Goal: Navigation & Orientation: Find specific page/section

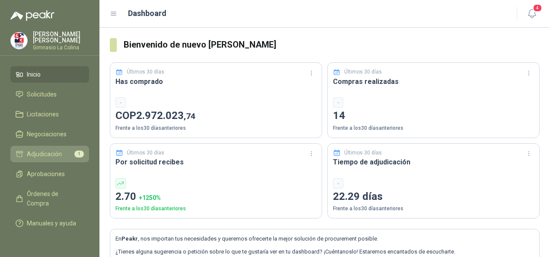
click at [49, 155] on span "Adjudicación" at bounding box center [44, 154] width 35 height 10
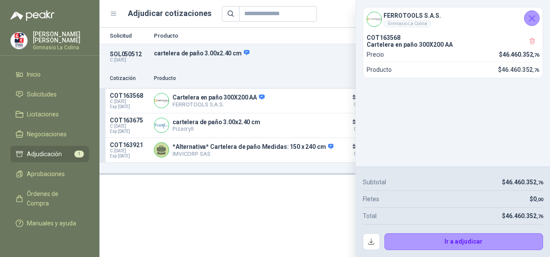
click at [531, 22] on icon "Cerrar" at bounding box center [532, 18] width 11 height 11
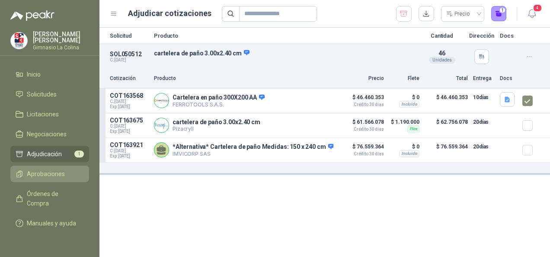
click at [54, 175] on span "Aprobaciones" at bounding box center [46, 174] width 38 height 10
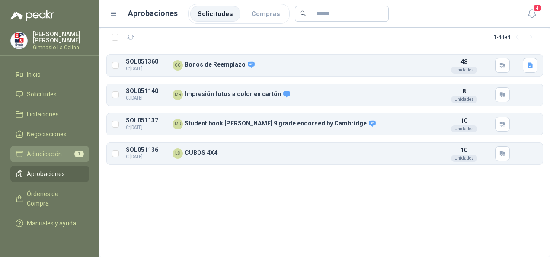
click at [46, 156] on span "Adjudicación" at bounding box center [44, 154] width 35 height 10
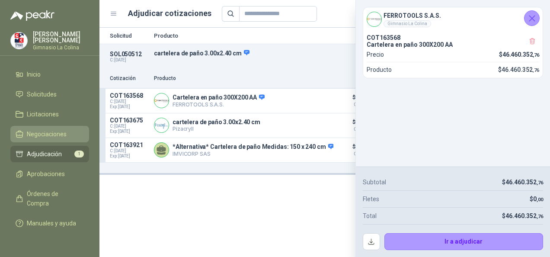
click at [46, 135] on span "Negociaciones" at bounding box center [47, 134] width 40 height 10
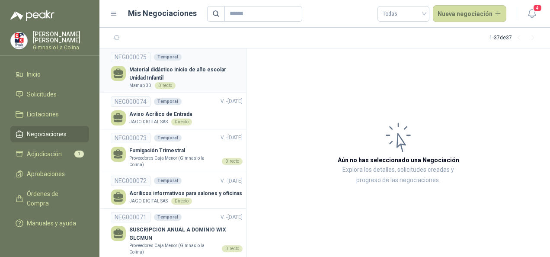
click at [199, 83] on div "Mamub 3D Directo" at bounding box center [185, 85] width 113 height 7
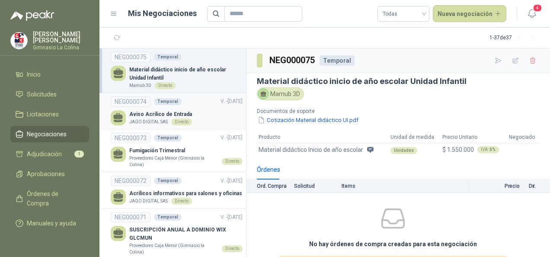
click at [235, 120] on div "Aviso Acrílico de Entrada JAGO DIGITAL SAS Directo" at bounding box center [177, 117] width 132 height 15
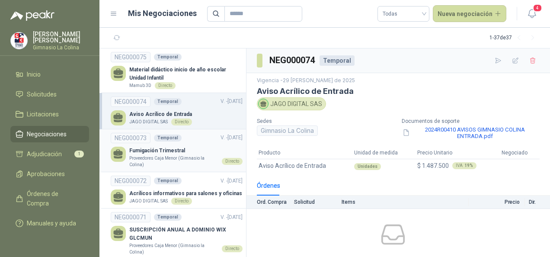
click at [197, 150] on p "Fumigación Trimestral" at bounding box center [185, 151] width 113 height 8
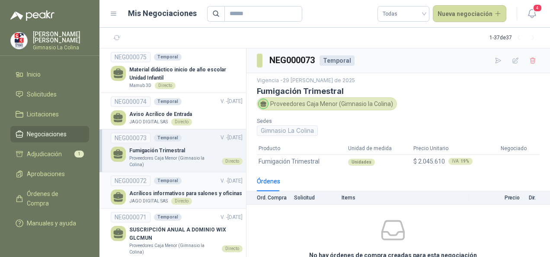
click at [200, 190] on p "Acrílicos informativos para salones y oficinas" at bounding box center [185, 194] width 113 height 8
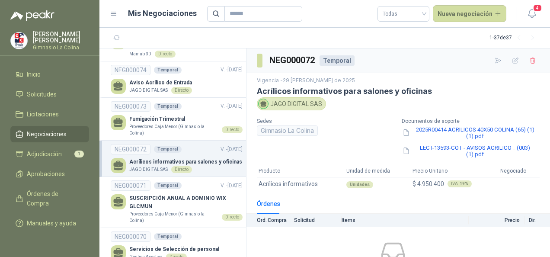
scroll to position [43, 0]
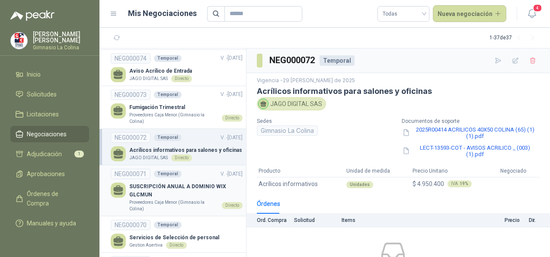
click at [194, 190] on p "SUSCRIPCIÓN ANUAL A DOMINIO WIX GLCMUN" at bounding box center [185, 191] width 113 height 16
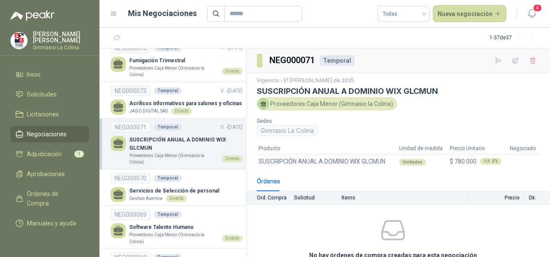
scroll to position [130, 0]
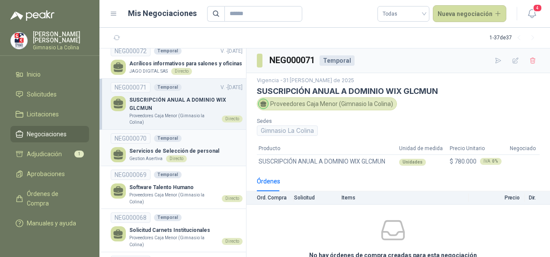
click at [192, 158] on div "Gestion Asertiva Directo" at bounding box center [174, 158] width 90 height 7
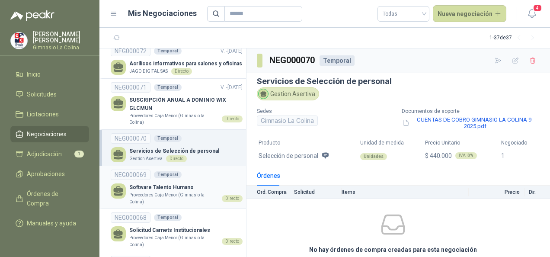
click at [186, 185] on p "Software Talento Humano" at bounding box center [185, 187] width 113 height 8
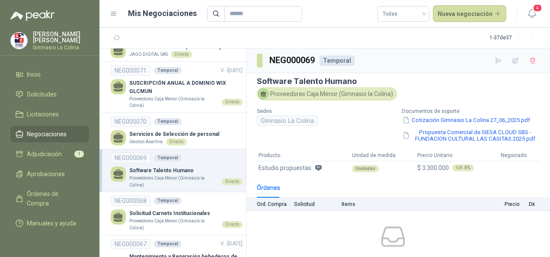
scroll to position [173, 0]
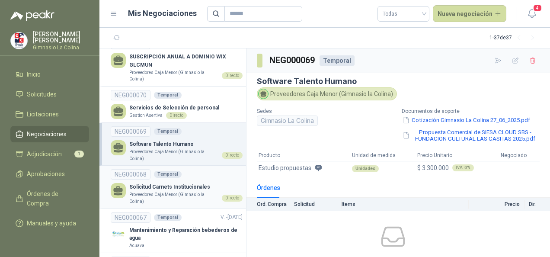
click at [186, 188] on p "Solicitud Carnets Institucionales" at bounding box center [185, 187] width 113 height 8
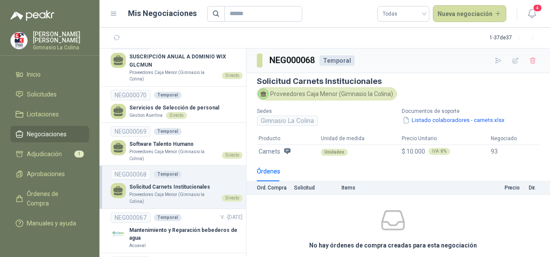
scroll to position [216, 0]
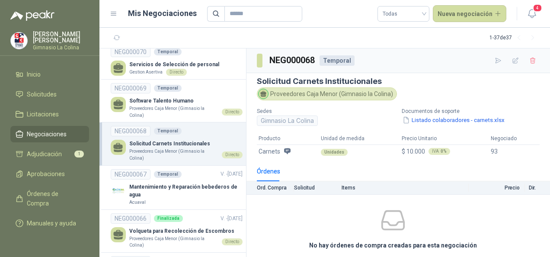
click at [186, 188] on p "Mantenimiento y Reparación bebederos de agua" at bounding box center [185, 191] width 113 height 16
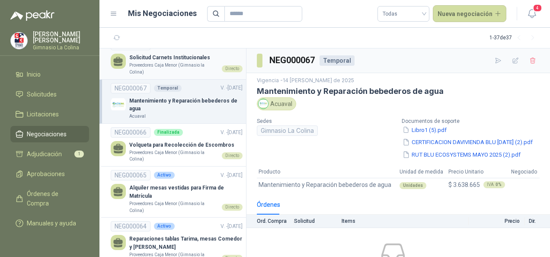
scroll to position [303, 0]
click at [187, 157] on p "Proveedores Caja Menor (Gimnasio la Colina)" at bounding box center [173, 155] width 89 height 13
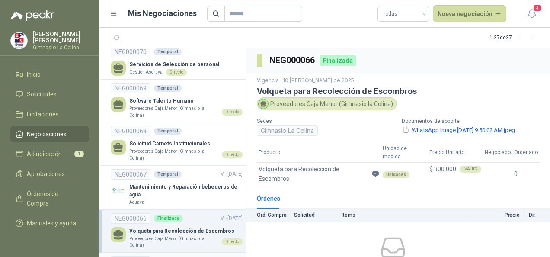
scroll to position [303, 0]
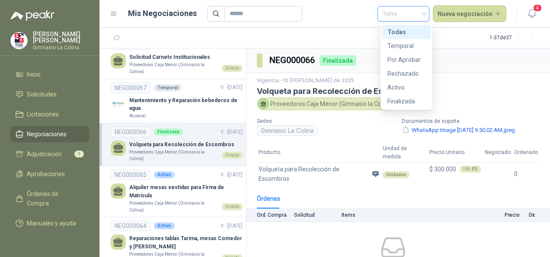
click at [428, 17] on div "Todas" at bounding box center [404, 14] width 52 height 16
click at [415, 47] on div "Temporal" at bounding box center [407, 46] width 38 height 10
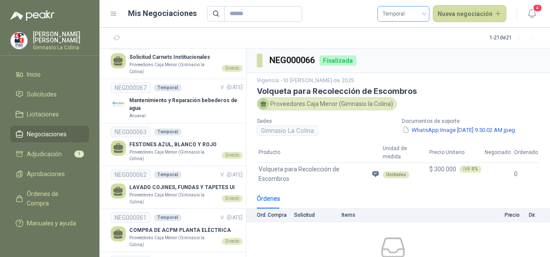
click at [425, 10] on span "Temporal" at bounding box center [404, 13] width 42 height 13
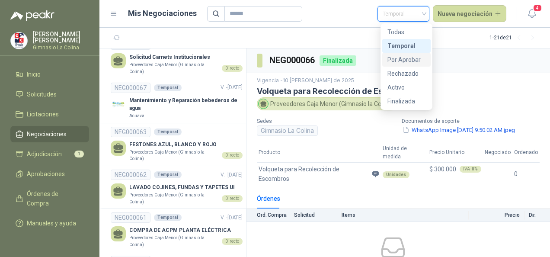
click at [403, 58] on div "Por Aprobar" at bounding box center [407, 60] width 38 height 10
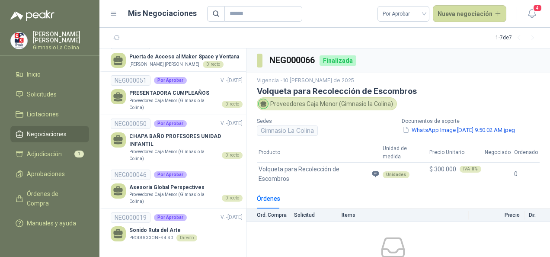
scroll to position [91, 0]
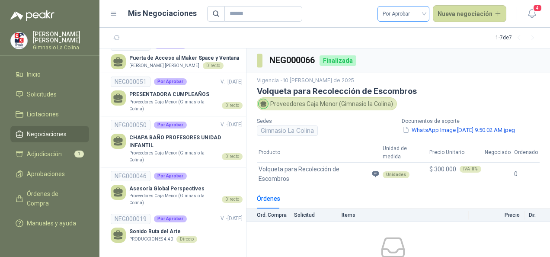
click at [417, 11] on span "Por Aprobar" at bounding box center [404, 13] width 42 height 13
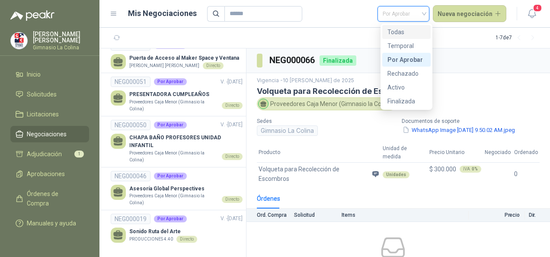
click at [403, 31] on div "Todas" at bounding box center [407, 32] width 38 height 10
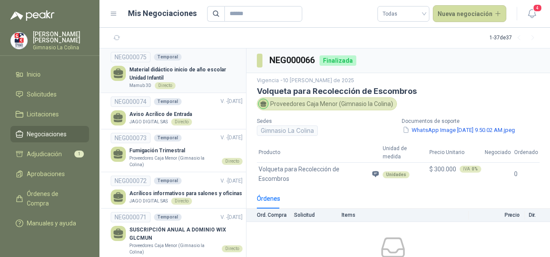
click at [198, 70] on p "Material didáctico inicio de año escolar Unidad Infantil" at bounding box center [185, 74] width 113 height 16
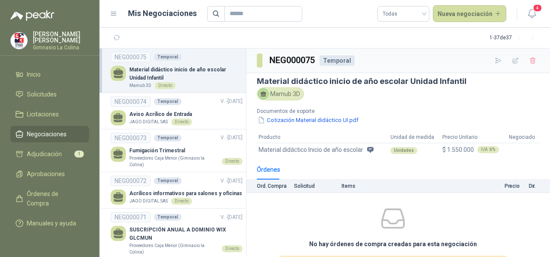
click at [329, 204] on div "No hay órdenes de compra creadas para esta negociación El vendedor debe primero…" at bounding box center [393, 250] width 293 height 108
click at [295, 119] on button "Cotización Material didáctico UI.pdf" at bounding box center [308, 120] width 103 height 9
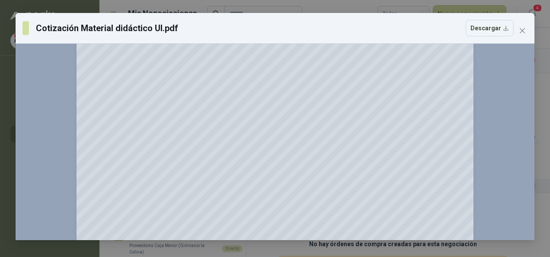
scroll to position [2369, 0]
click at [524, 32] on icon "close" at bounding box center [522, 30] width 7 height 7
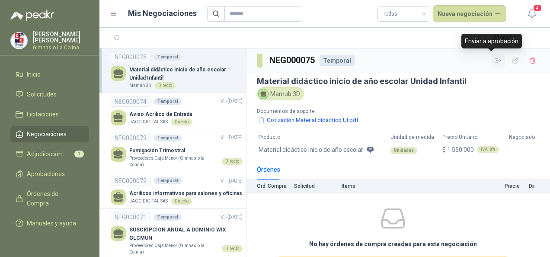
click at [495, 61] on icon "button" at bounding box center [498, 60] width 7 height 7
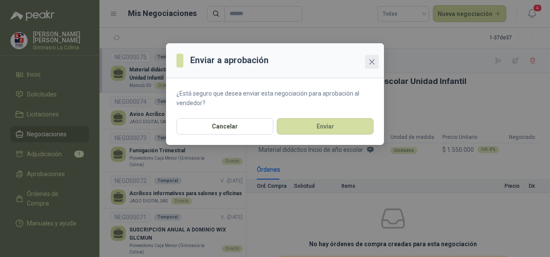
click at [371, 64] on icon "close" at bounding box center [372, 61] width 7 height 7
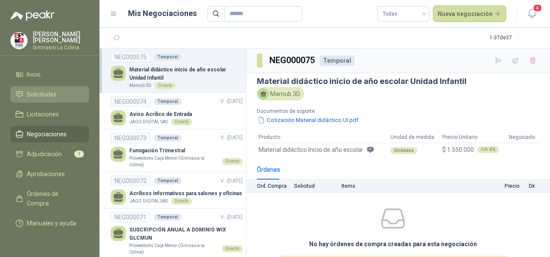
click at [53, 96] on span "Solicitudes" at bounding box center [42, 95] width 30 height 10
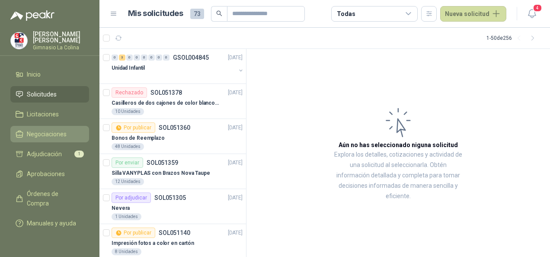
click at [29, 132] on span "Negociaciones" at bounding box center [47, 134] width 40 height 10
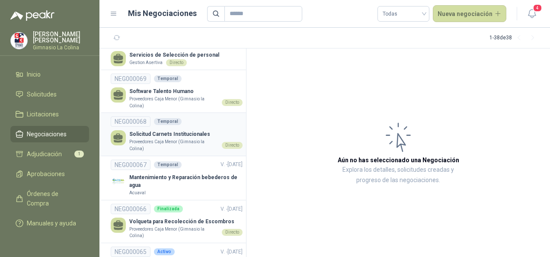
scroll to position [293, 0]
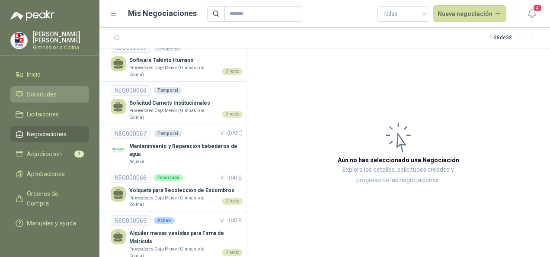
click at [45, 99] on span "Solicitudes" at bounding box center [42, 95] width 30 height 10
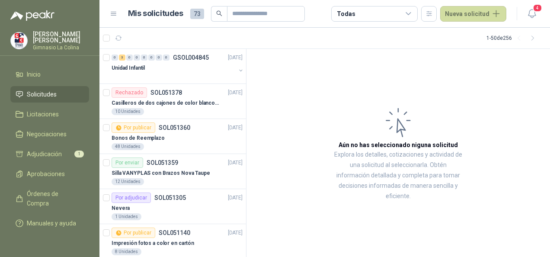
click at [409, 21] on div "Todas" at bounding box center [374, 14] width 87 height 16
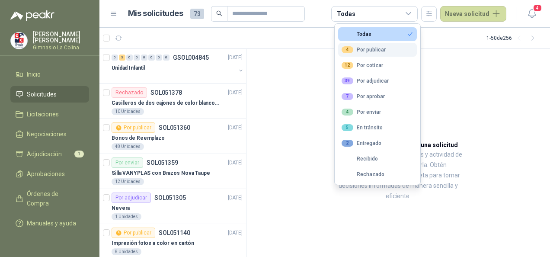
click at [386, 49] on button "4 Por publicar" at bounding box center [377, 50] width 79 height 14
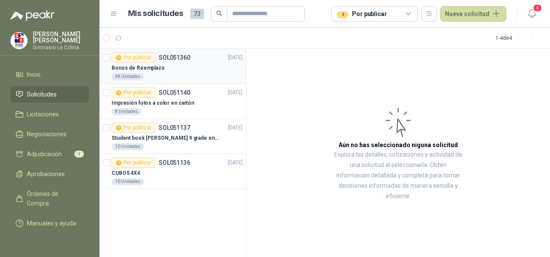
click at [186, 70] on div "Bonos de Reemplazo" at bounding box center [177, 68] width 131 height 10
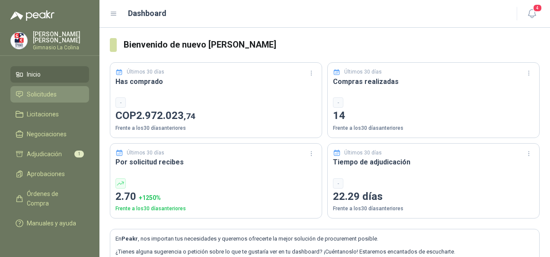
click at [55, 96] on span "Solicitudes" at bounding box center [42, 95] width 30 height 10
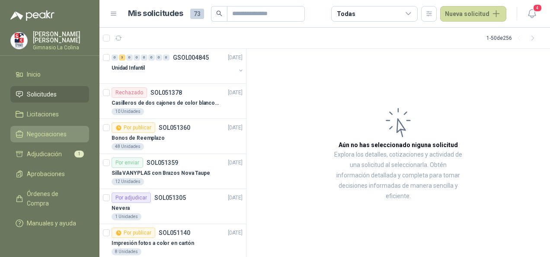
click at [53, 134] on span "Negociaciones" at bounding box center [47, 134] width 40 height 10
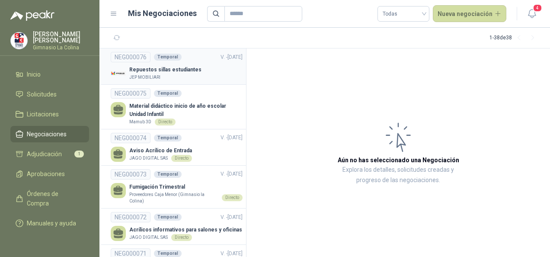
click at [187, 71] on p "Repuestos sillas estudiantes" at bounding box center [165, 70] width 72 height 8
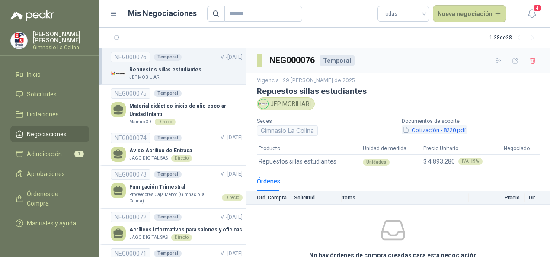
click at [421, 127] on button "Cotización - 8220.pdf" at bounding box center [434, 129] width 65 height 9
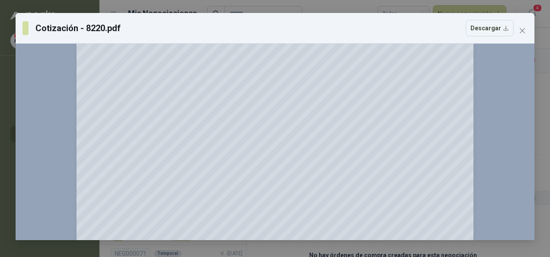
scroll to position [132, 0]
click at [522, 29] on icon "close" at bounding box center [522, 30] width 7 height 7
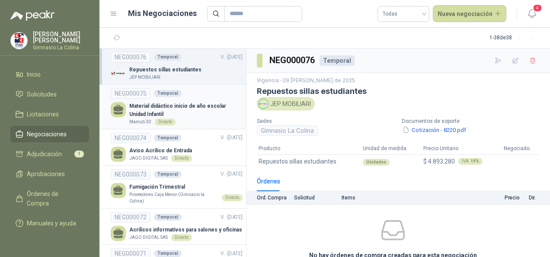
click at [199, 110] on p "Material didáctico inicio de año escolar Unidad Infantil" at bounding box center [185, 110] width 113 height 16
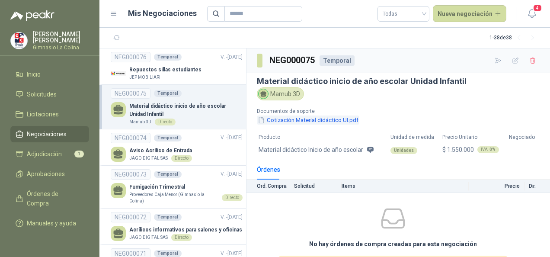
click at [301, 117] on button "Cotización Material didáctico UI.pdf" at bounding box center [308, 120] width 103 height 9
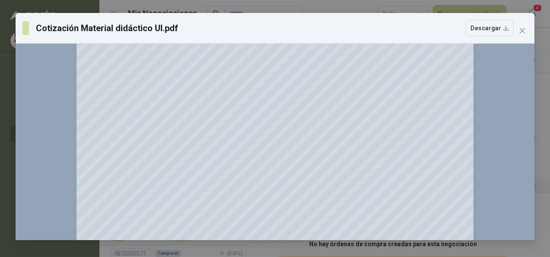
scroll to position [2350, 0]
click at [522, 32] on icon "close" at bounding box center [522, 30] width 7 height 7
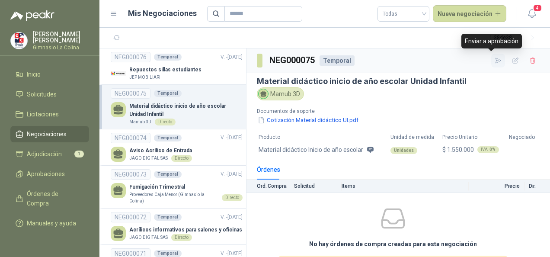
click at [492, 64] on button "button" at bounding box center [499, 61] width 14 height 14
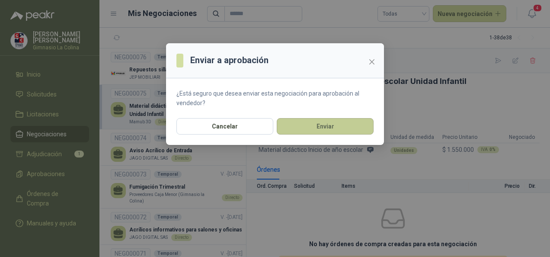
click at [321, 126] on button "Enviar" at bounding box center [325, 126] width 97 height 16
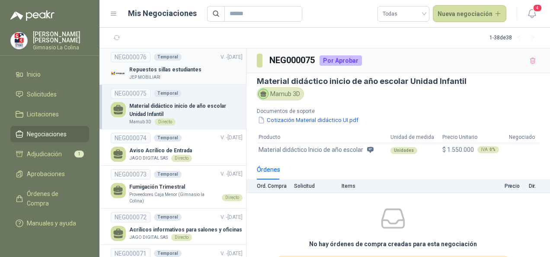
click at [162, 77] on div "JEP MOBILIARI" at bounding box center [165, 77] width 72 height 7
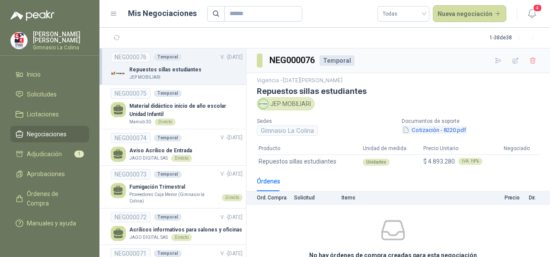
click at [427, 129] on button "Cotización - 8220.pdf" at bounding box center [434, 129] width 65 height 9
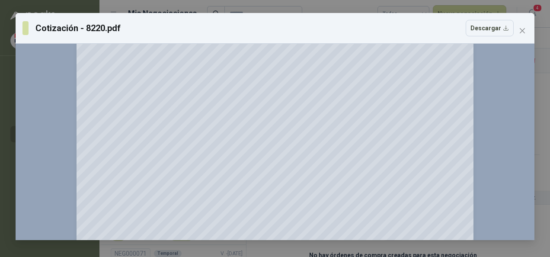
scroll to position [186, 0]
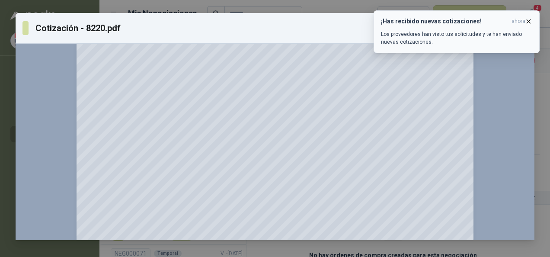
click at [528, 20] on icon "button" at bounding box center [529, 20] width 3 height 3
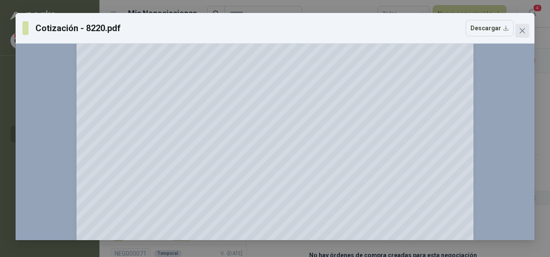
click at [523, 29] on icon "close" at bounding box center [522, 30] width 5 height 5
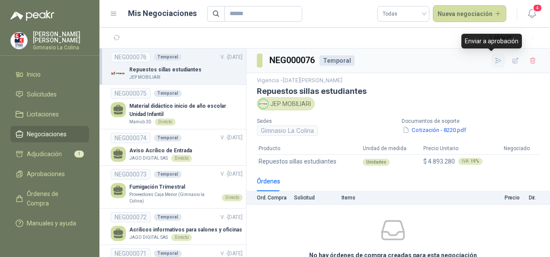
click at [495, 61] on icon "button" at bounding box center [498, 60] width 7 height 7
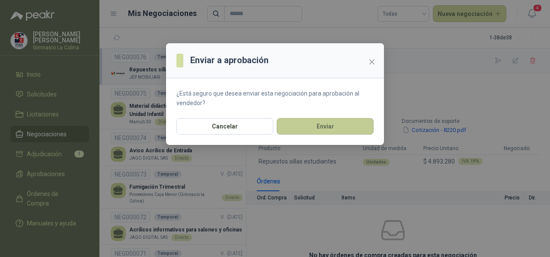
click at [337, 123] on button "Enviar" at bounding box center [325, 126] width 97 height 16
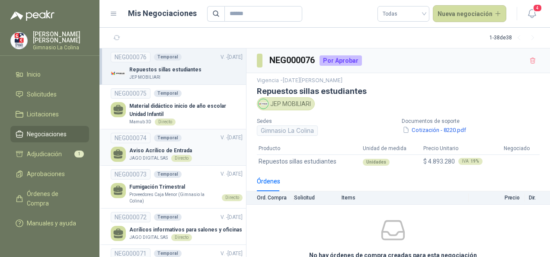
click at [196, 147] on div "Aviso Acrílico de Entrada JAGO DIGITAL SAS Directo" at bounding box center [177, 154] width 132 height 15
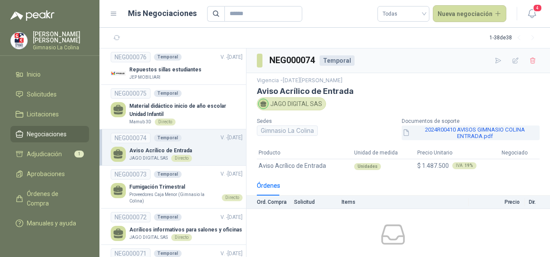
click at [426, 134] on button "2024R00410 AVISOS GIMNASIO COLINA ENTRADA.pdf" at bounding box center [471, 132] width 138 height 15
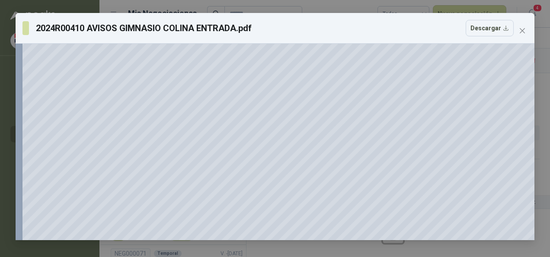
scroll to position [76, 0]
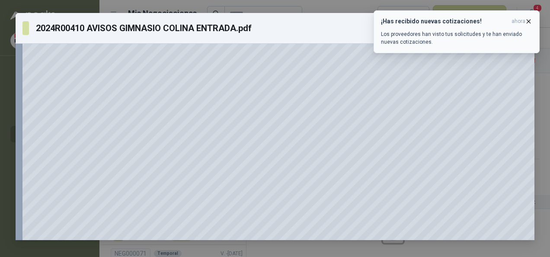
click at [531, 21] on icon "button" at bounding box center [528, 21] width 7 height 7
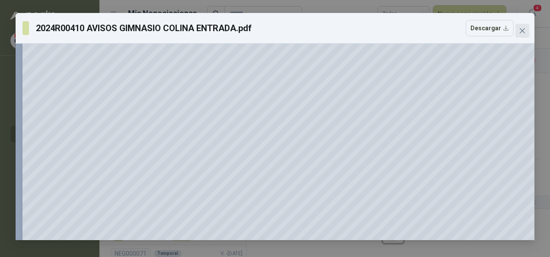
click at [524, 32] on icon "close" at bounding box center [522, 30] width 5 height 5
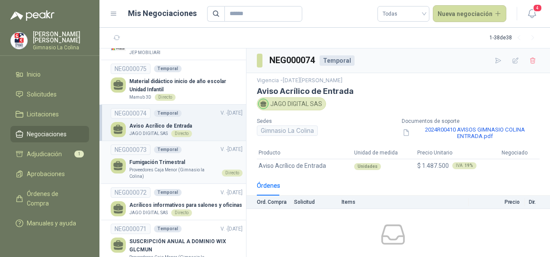
scroll to position [24, 0]
click at [203, 170] on p "Proveedores Caja Menor (Gimnasio la Colina)" at bounding box center [173, 173] width 89 height 13
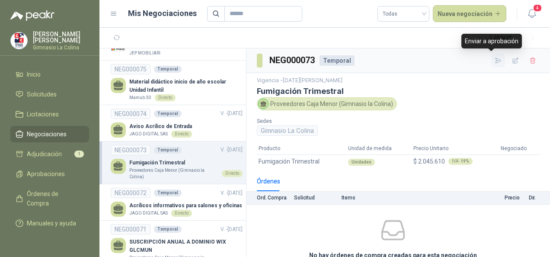
click at [495, 63] on icon "button" at bounding box center [498, 60] width 7 height 7
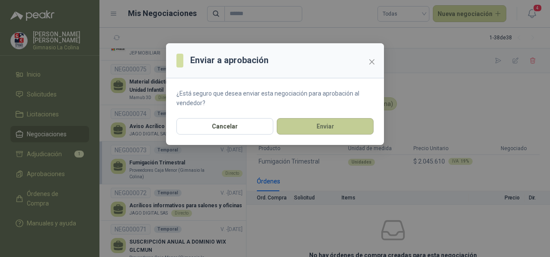
click at [324, 125] on button "Enviar" at bounding box center [325, 126] width 97 height 16
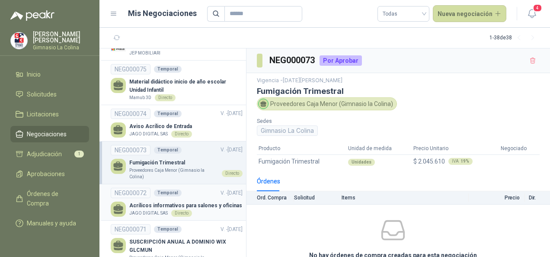
click at [183, 203] on p "Acrílicos informativos para salones y oficinas" at bounding box center [185, 206] width 113 height 8
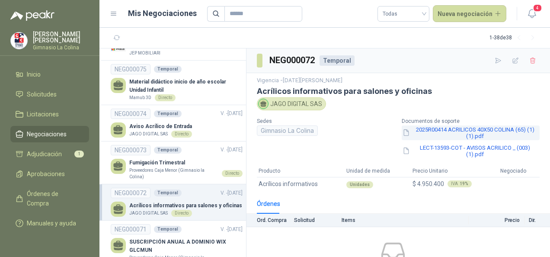
click at [432, 131] on button "2025R00414 ACRILICOS 40X50 COLINA (65) (1) (1).pdf" at bounding box center [471, 132] width 138 height 15
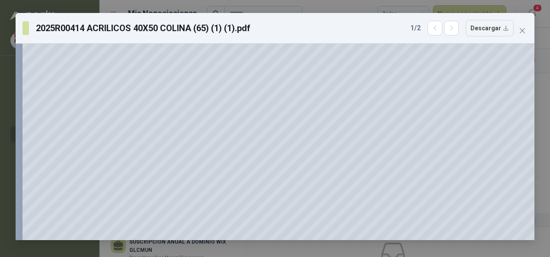
scroll to position [29, 0]
click at [519, 34] on icon "close" at bounding box center [522, 30] width 7 height 7
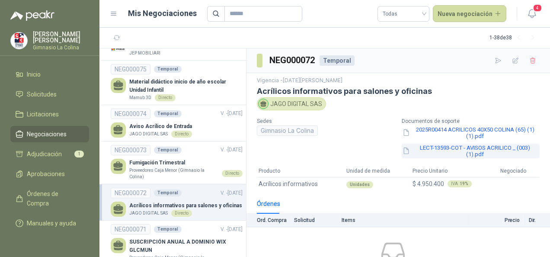
click at [489, 151] on button "LECT-13593-COT - AVISOS ACRILICO _ (003) (1).pdf" at bounding box center [471, 151] width 138 height 15
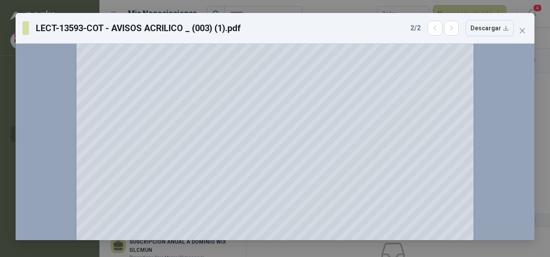
scroll to position [73, 0]
click at [521, 33] on icon "close" at bounding box center [522, 30] width 7 height 7
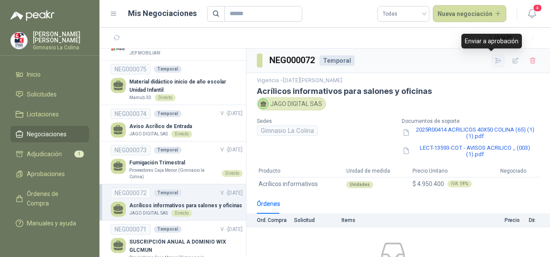
click at [492, 65] on button "button" at bounding box center [499, 61] width 14 height 14
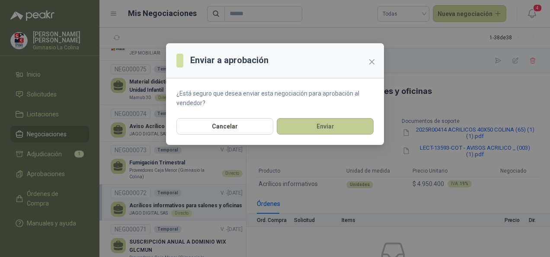
click at [338, 125] on button "Enviar" at bounding box center [325, 126] width 97 height 16
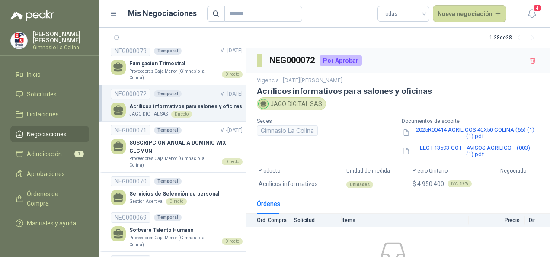
scroll to position [124, 0]
click at [197, 148] on p "SUSCRIPCIÓN ANUAL A DOMINIO WIX GLCMUN" at bounding box center [185, 146] width 113 height 16
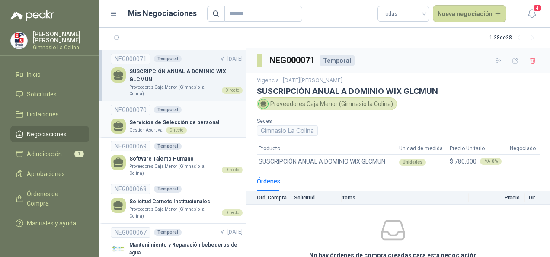
scroll to position [196, 0]
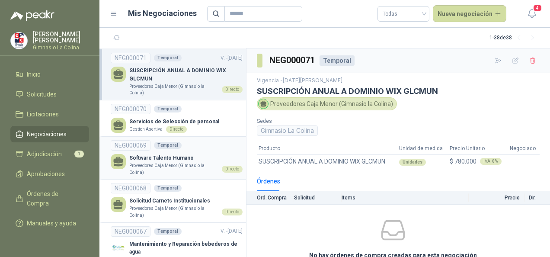
click at [197, 154] on p "Software Talento Humano" at bounding box center [185, 158] width 113 height 8
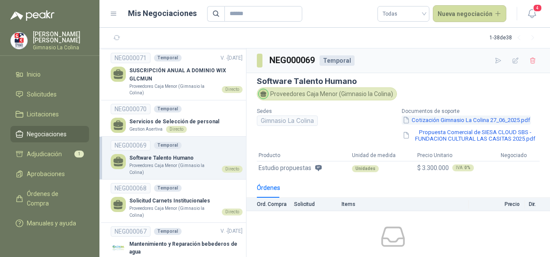
click at [443, 121] on button "Cotización Gimnasio La Colina 27_06_2025.pdf" at bounding box center [466, 120] width 129 height 9
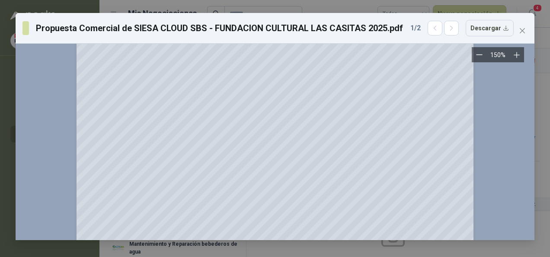
scroll to position [13829, 0]
click at [523, 31] on icon "close" at bounding box center [522, 30] width 5 height 5
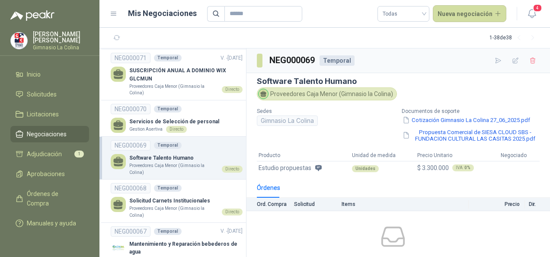
click at [434, 144] on section "Software Talento Humano Proveedores Caja Menor (Gimnasio la Colina) Sedes Gimna…" at bounding box center [399, 125] width 304 height 105
click at [434, 138] on button "Propuesta Comercial de SIESA CLOUD SBS - FUNDACION CULTURAL LAS CASITAS 2025.pdf" at bounding box center [471, 135] width 138 height 15
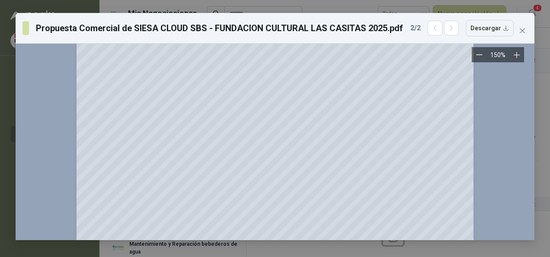
scroll to position [224, 0]
click at [517, 35] on button "Close" at bounding box center [523, 31] width 14 height 14
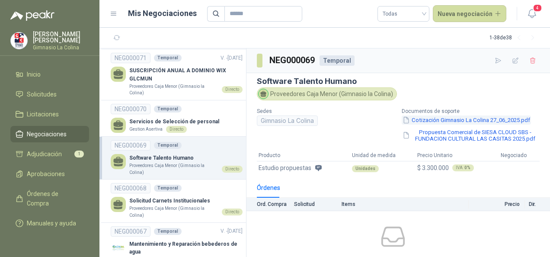
click at [437, 119] on button "Cotización Gimnasio La Colina 27_06_2025.pdf" at bounding box center [466, 120] width 129 height 9
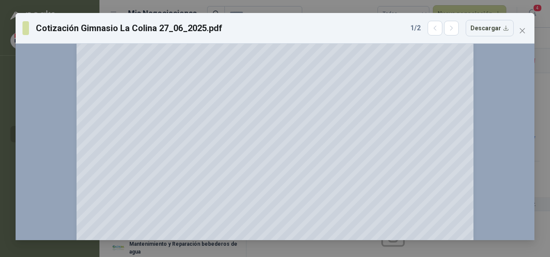
scroll to position [1096, 0]
click at [524, 32] on icon "close" at bounding box center [522, 30] width 5 height 5
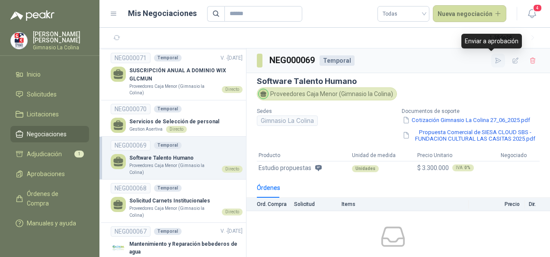
click at [496, 59] on icon "button" at bounding box center [499, 60] width 6 height 5
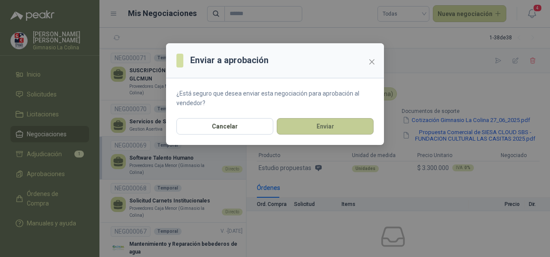
click at [338, 125] on button "Enviar" at bounding box center [325, 126] width 97 height 16
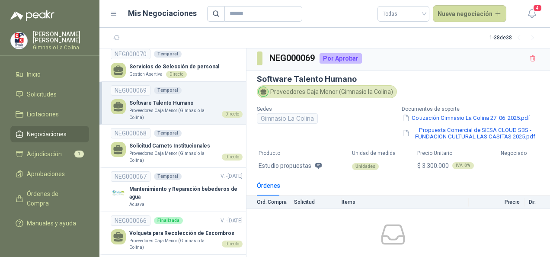
scroll to position [232, 0]
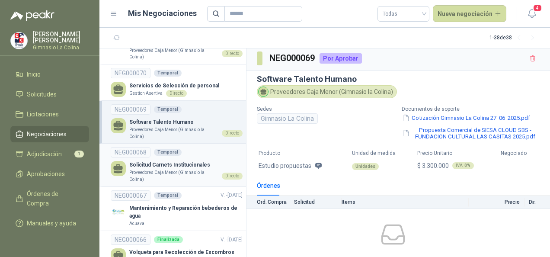
click at [176, 169] on p "Proveedores Caja Menor (Gimnasio la Colina)" at bounding box center [173, 175] width 89 height 13
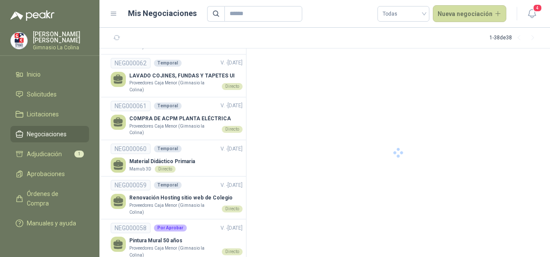
scroll to position [600, 0]
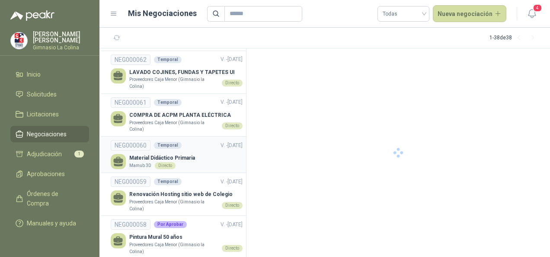
click at [188, 157] on p "Material Didáctico Primaria" at bounding box center [162, 158] width 66 height 8
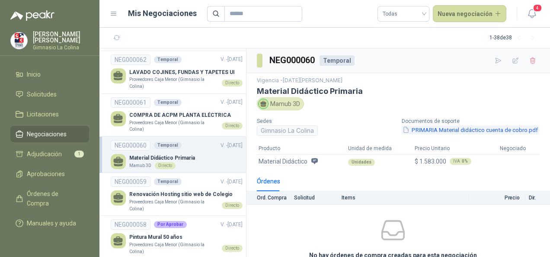
click at [452, 129] on button "PRIMARIA Material didáctico cuenta de cobro.pdf" at bounding box center [470, 129] width 137 height 9
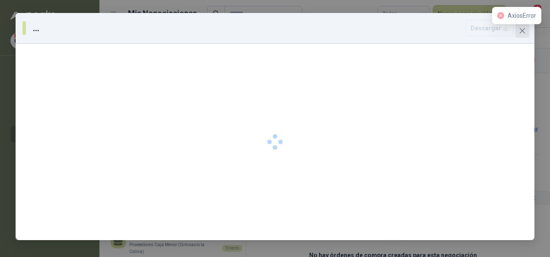
click at [521, 35] on button "Close" at bounding box center [523, 31] width 14 height 14
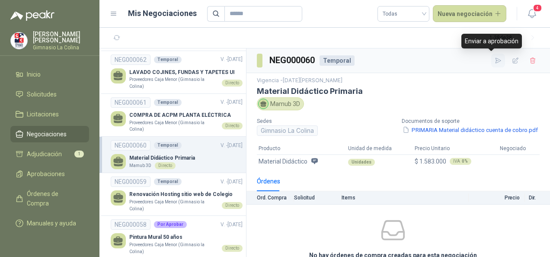
click at [492, 64] on button "button" at bounding box center [499, 61] width 14 height 14
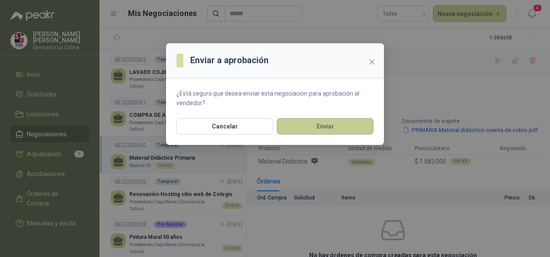
click at [328, 128] on button "Enviar" at bounding box center [325, 126] width 97 height 16
click at [304, 130] on button "Enviar" at bounding box center [325, 126] width 97 height 16
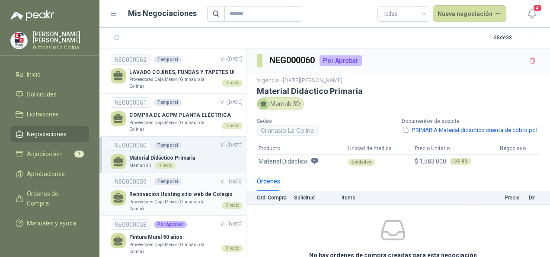
click at [188, 190] on p "Renovación Hosting sitio web de Colegio" at bounding box center [185, 194] width 113 height 8
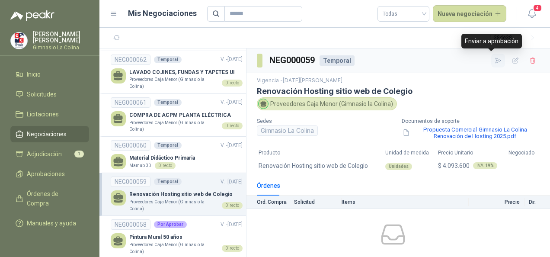
click at [495, 61] on icon "button" at bounding box center [498, 60] width 7 height 7
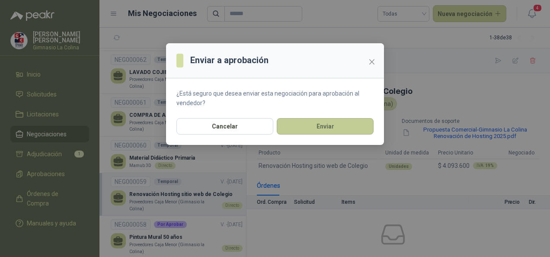
click at [335, 123] on button "Enviar" at bounding box center [325, 126] width 97 height 16
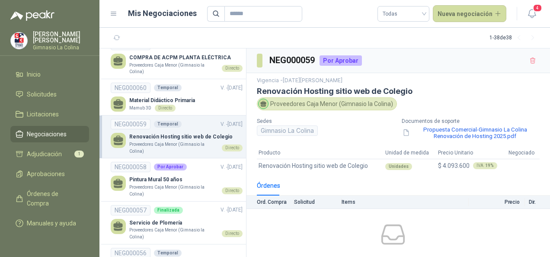
scroll to position [665, 0]
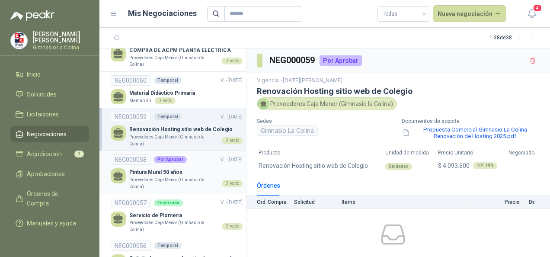
click at [186, 168] on p "Pintura Mural 50 años" at bounding box center [185, 172] width 113 height 8
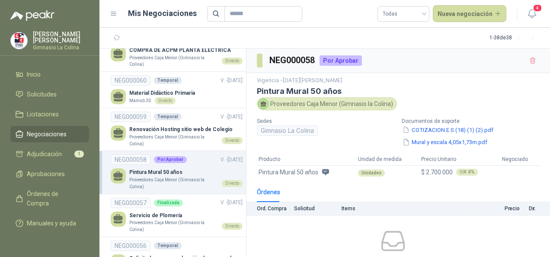
click at [186, 161] on div "NEG000058 Por Aprobar V. - 29/08/2025" at bounding box center [177, 159] width 132 height 10
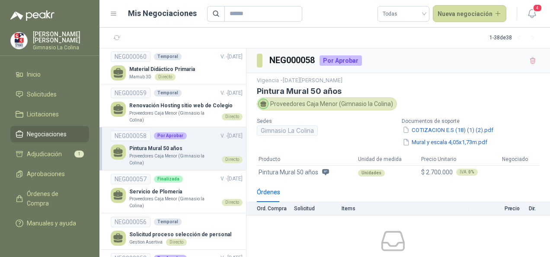
scroll to position [688, 0]
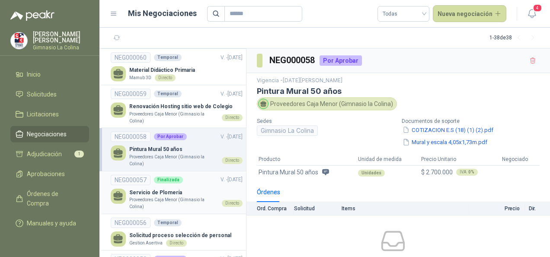
click at [199, 189] on p "Servicio de Plomería" at bounding box center [185, 193] width 113 height 8
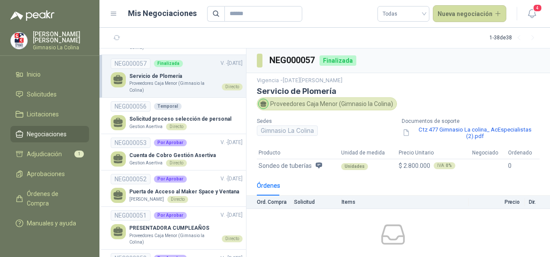
scroll to position [805, 0]
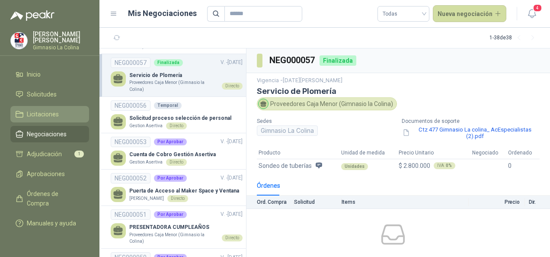
click at [43, 113] on span "Licitaciones" at bounding box center [43, 114] width 32 height 10
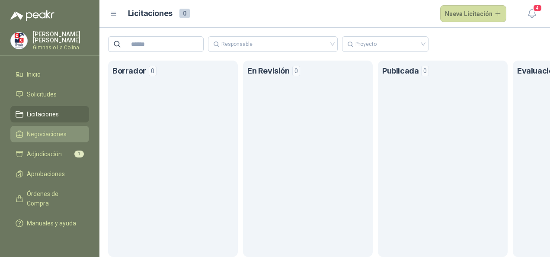
click at [55, 130] on span "Negociaciones" at bounding box center [47, 134] width 40 height 10
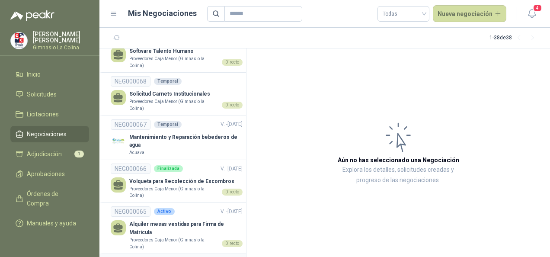
scroll to position [302, 0]
click at [175, 94] on p "Solicitud Carnets Institucionales" at bounding box center [185, 94] width 113 height 8
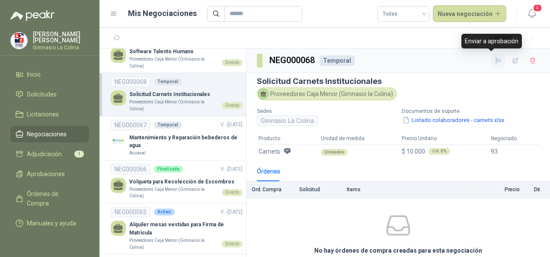
click at [495, 62] on icon "button" at bounding box center [498, 60] width 7 height 7
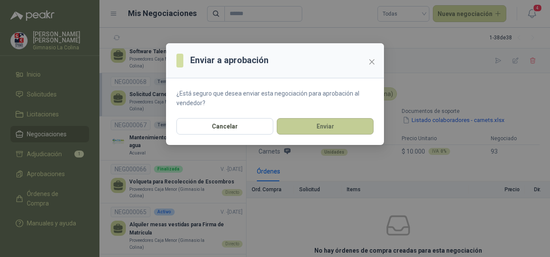
click at [355, 123] on button "Enviar" at bounding box center [325, 126] width 97 height 16
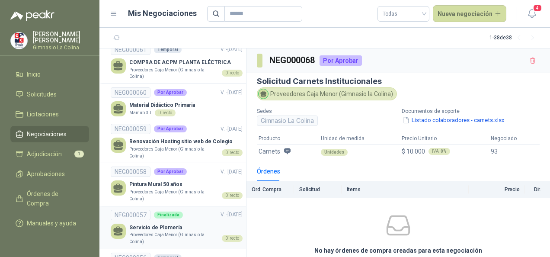
scroll to position [651, 0]
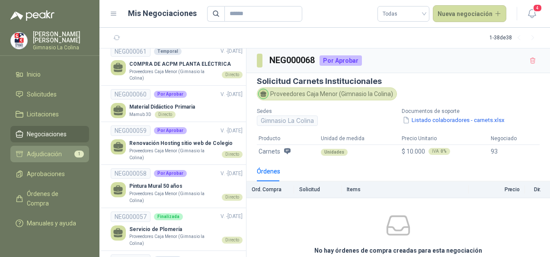
click at [45, 157] on span "Adjudicación" at bounding box center [44, 154] width 35 height 10
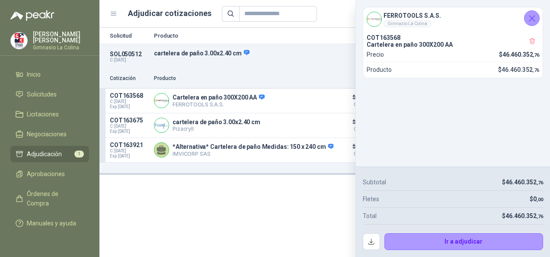
click at [531, 19] on icon "Cerrar" at bounding box center [532, 18] width 11 height 11
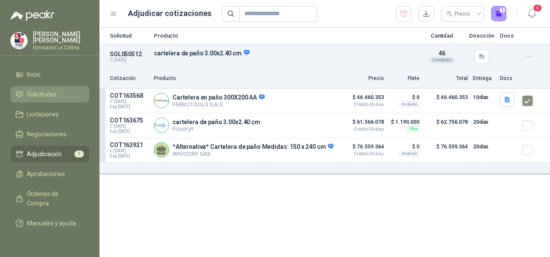
click at [43, 95] on span "Solicitudes" at bounding box center [42, 95] width 30 height 10
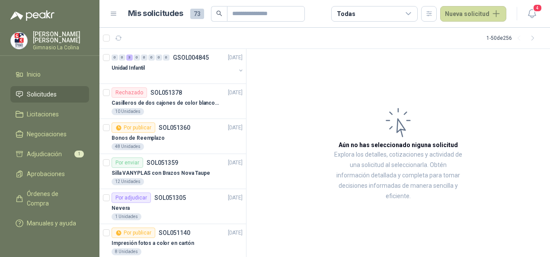
click at [412, 15] on icon at bounding box center [409, 14] width 8 height 8
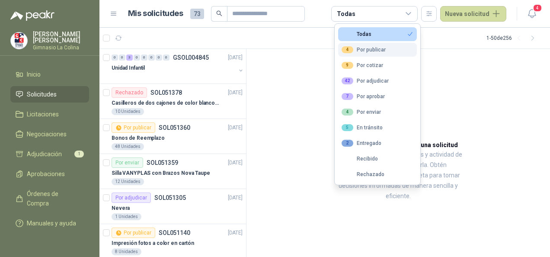
click at [377, 52] on div "4 Por publicar" at bounding box center [364, 49] width 44 height 7
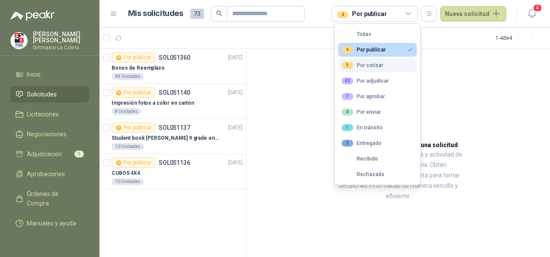
click at [362, 70] on button "9 Por cotizar" at bounding box center [377, 65] width 79 height 14
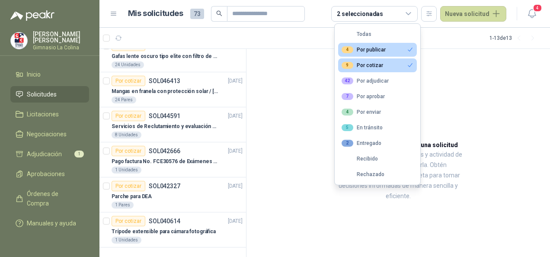
scroll to position [257, 0]
click at [372, 79] on div "42 Por adjudicar" at bounding box center [365, 80] width 47 height 7
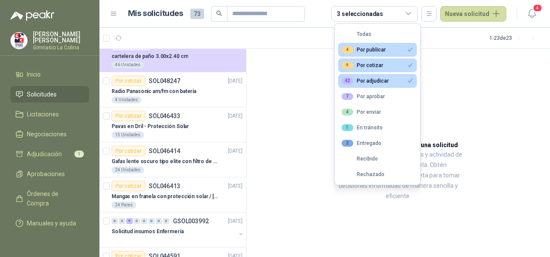
click at [364, 64] on div "9 Por cotizar" at bounding box center [363, 65] width 42 height 7
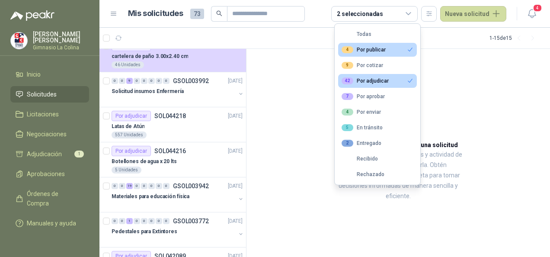
click at [367, 49] on div "4 Por publicar" at bounding box center [364, 49] width 44 height 7
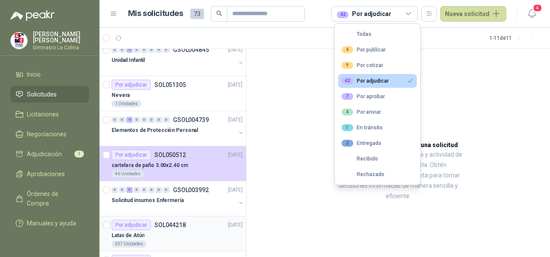
scroll to position [0, 0]
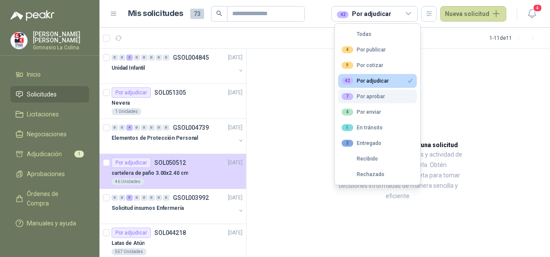
click at [366, 94] on div "7 Por aprobar" at bounding box center [363, 96] width 43 height 7
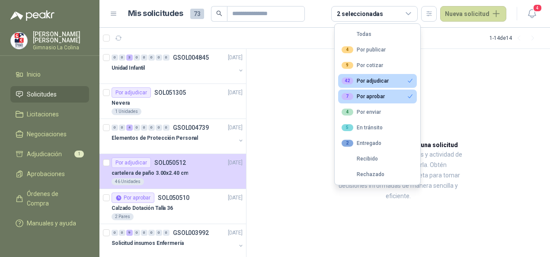
click at [360, 79] on div "42 Por adjudicar" at bounding box center [365, 80] width 47 height 7
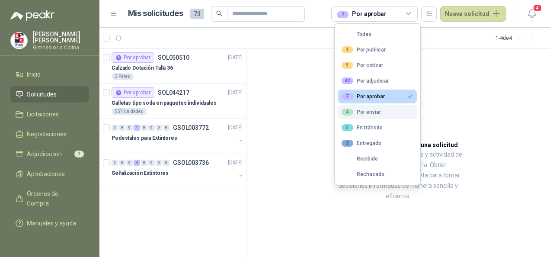
click at [369, 113] on div "4 Por enviar" at bounding box center [361, 112] width 39 height 7
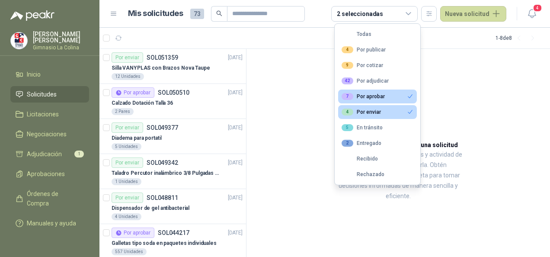
click at [362, 98] on div "7 Por aprobar" at bounding box center [363, 96] width 43 height 7
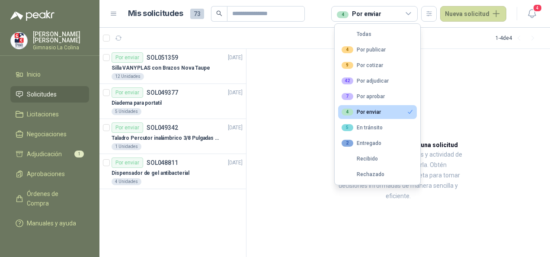
click at [364, 113] on div "4 Por enviar" at bounding box center [361, 112] width 39 height 7
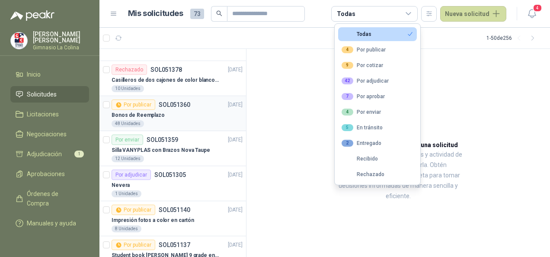
scroll to position [23, 0]
click at [271, 11] on input "text" at bounding box center [262, 13] width 61 height 15
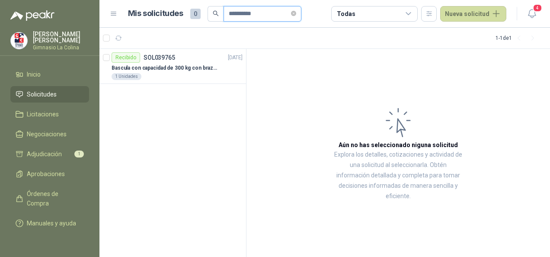
scroll to position [0, 0]
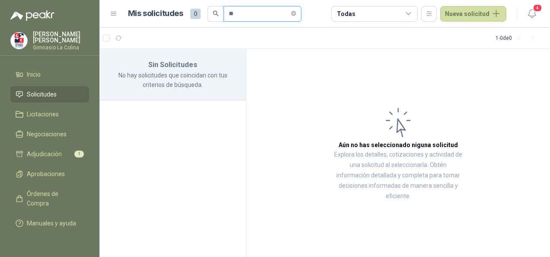
type input "*"
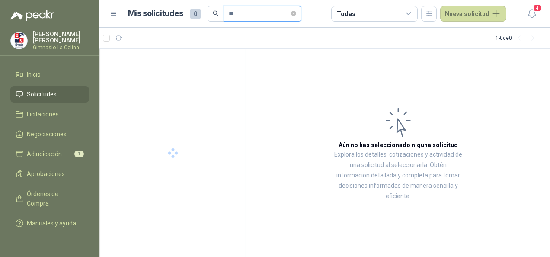
type input "*"
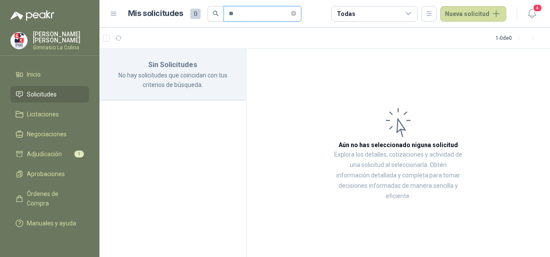
type input "*"
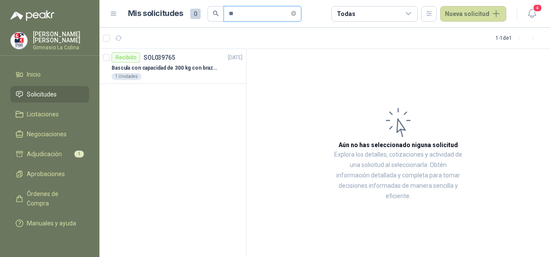
type input "*"
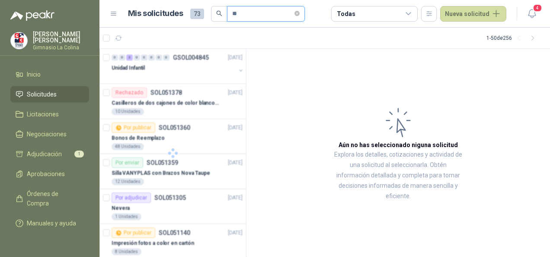
type input "*"
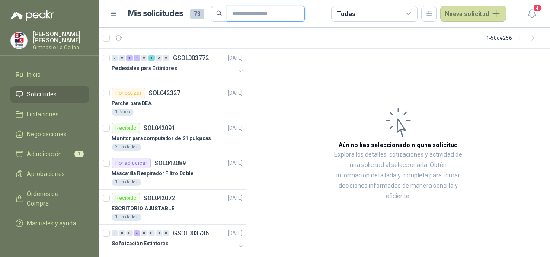
scroll to position [1549, 0]
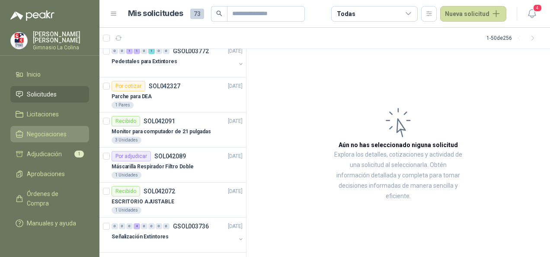
click at [55, 133] on span "Negociaciones" at bounding box center [47, 134] width 40 height 10
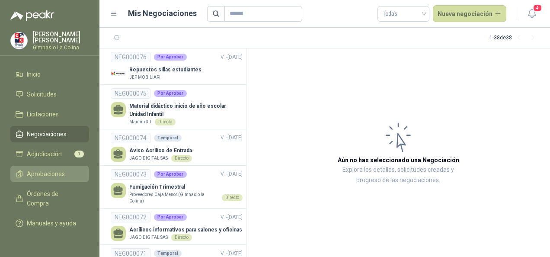
click at [57, 169] on link "Aprobaciones" at bounding box center [49, 174] width 79 height 16
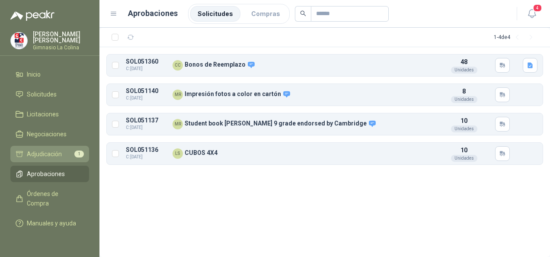
click at [40, 154] on span "Adjudicación" at bounding box center [44, 154] width 35 height 10
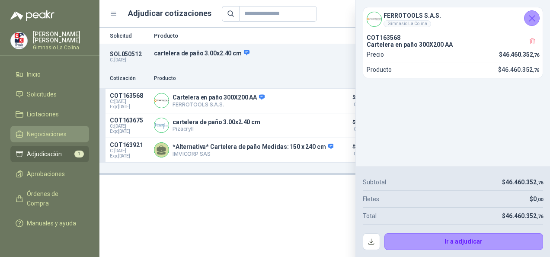
click at [48, 132] on span "Negociaciones" at bounding box center [47, 134] width 40 height 10
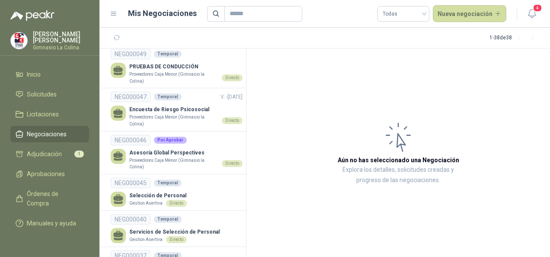
scroll to position [1071, 0]
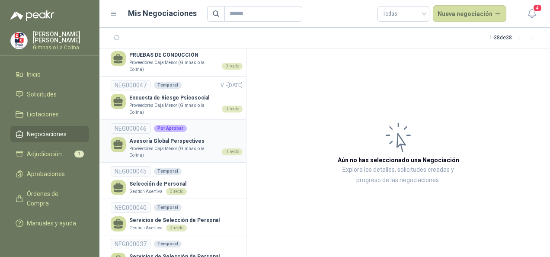
click at [185, 139] on p "Asesoría Global Perspectives" at bounding box center [185, 141] width 113 height 8
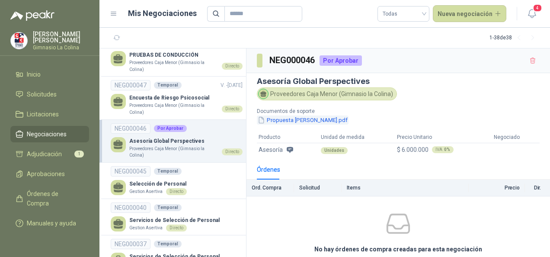
click at [325, 119] on button "Propuesta Emily Robinson.pdf" at bounding box center [303, 120] width 92 height 9
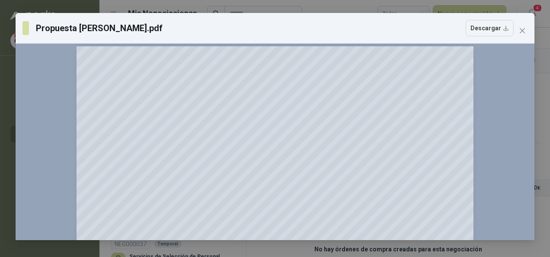
scroll to position [526, 0]
click at [523, 35] on button "Close" at bounding box center [523, 31] width 14 height 14
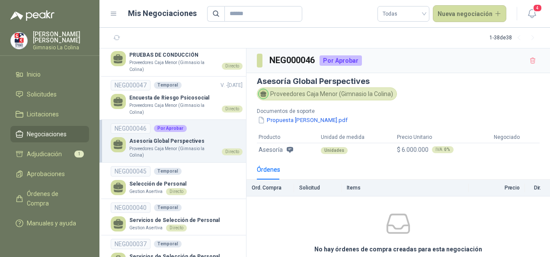
click at [337, 59] on div "Por Aprobar" at bounding box center [341, 60] width 42 height 10
click at [210, 163] on li "NEG000045 Temporal Selección de Personal Gestion Asertiva Directo" at bounding box center [173, 181] width 147 height 36
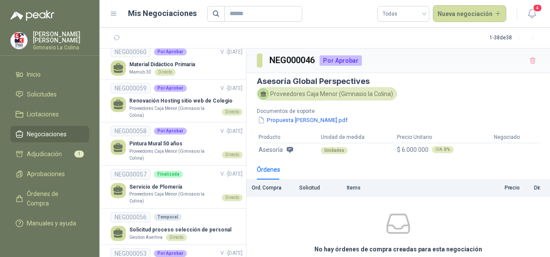
scroll to position [692, 0]
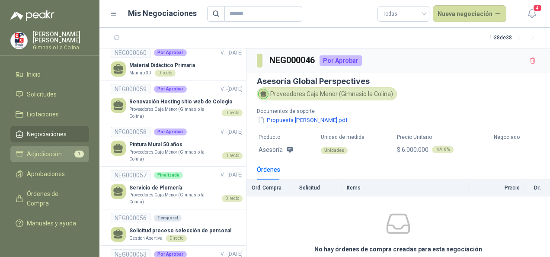
click at [41, 151] on span "Adjudicación" at bounding box center [44, 154] width 35 height 10
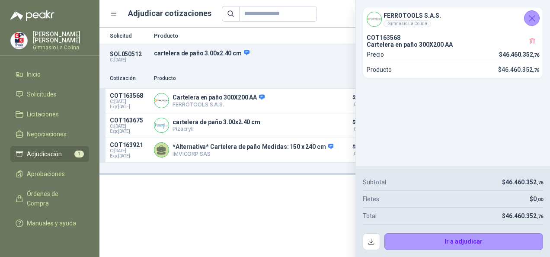
click at [303, 183] on div "Solicitud Producto Cantidad Dirección Docs SOL050512 C: 29/07/2025 cartelera de…" at bounding box center [325, 142] width 451 height 229
click at [533, 21] on icon "Cerrar" at bounding box center [532, 18] width 11 height 11
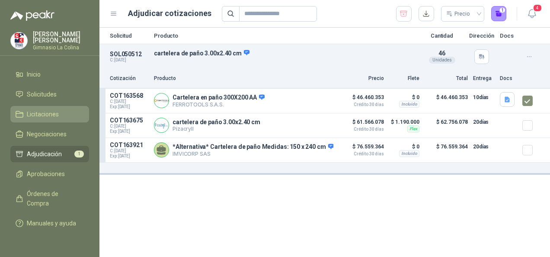
click at [44, 110] on span "Licitaciones" at bounding box center [43, 114] width 32 height 10
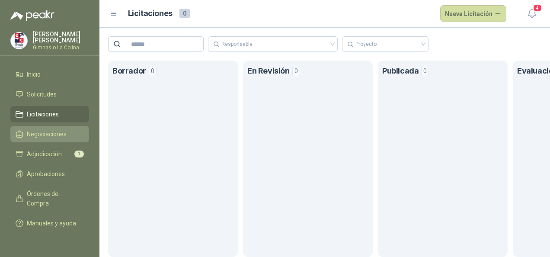
click at [44, 132] on span "Negociaciones" at bounding box center [47, 134] width 40 height 10
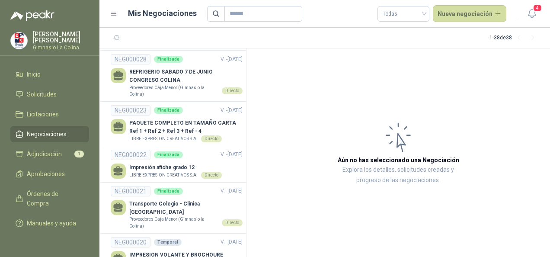
scroll to position [1415, 0]
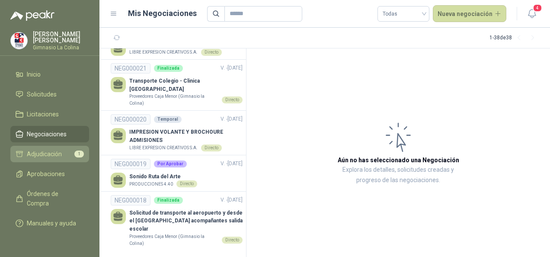
click at [48, 154] on span "Adjudicación" at bounding box center [44, 154] width 35 height 10
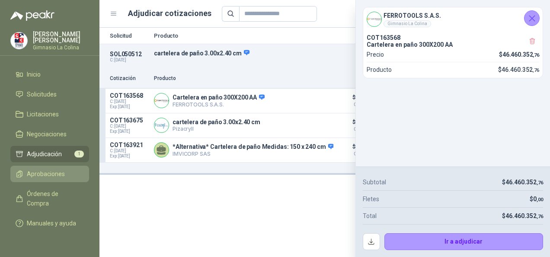
click at [54, 174] on span "Aprobaciones" at bounding box center [46, 174] width 38 height 10
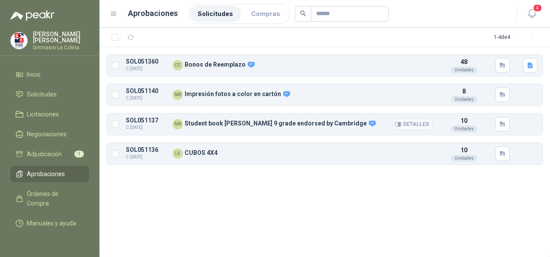
click at [235, 124] on p "Student book [PERSON_NAME] 9 grade endorsed by Cambridge" at bounding box center [281, 124] width 192 height 8
click at [401, 124] on icon "button" at bounding box center [400, 123] width 2 height 3
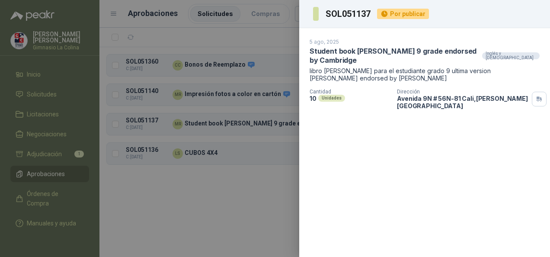
click at [333, 67] on p "libro [PERSON_NAME] para el estudiante grado 9 ultima version [PERSON_NAME] end…" at bounding box center [425, 74] width 230 height 15
click at [258, 205] on div at bounding box center [275, 128] width 550 height 257
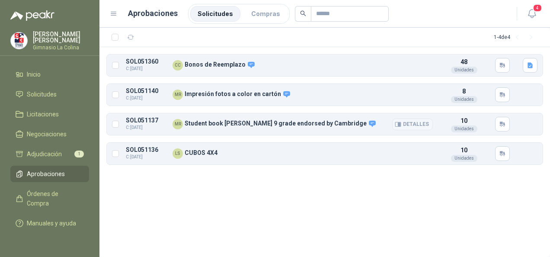
click at [419, 124] on button "Detalles" at bounding box center [412, 125] width 41 height 12
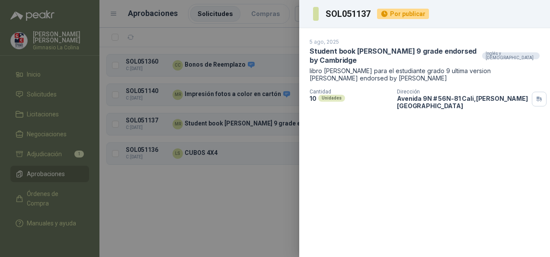
click at [247, 179] on div at bounding box center [275, 128] width 550 height 257
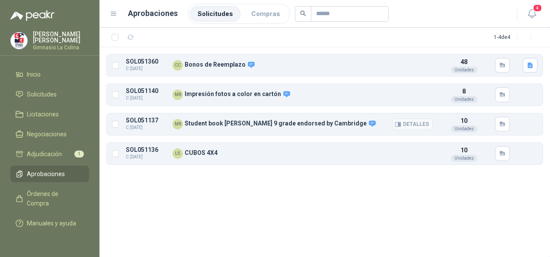
click at [216, 125] on p "Student book [PERSON_NAME] 9 grade endorsed by Cambridge" at bounding box center [281, 124] width 192 height 8
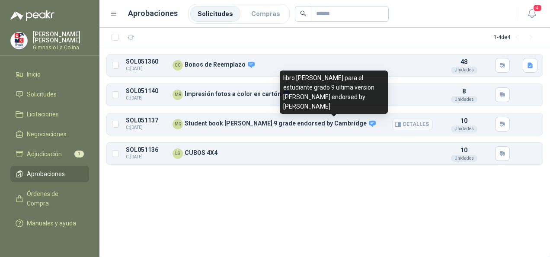
click at [369, 125] on icon at bounding box center [372, 124] width 6 height 6
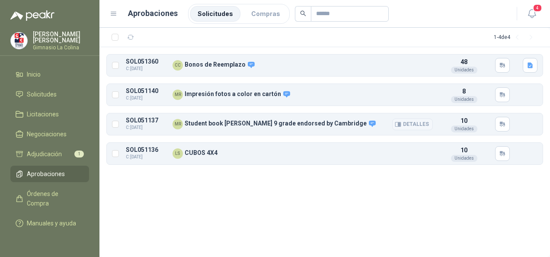
click at [402, 121] on icon "button" at bounding box center [398, 124] width 6 height 6
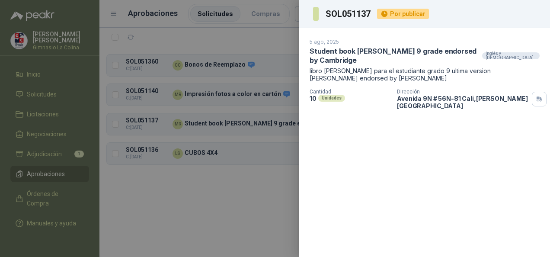
click at [329, 95] on div "Unidades" at bounding box center [331, 98] width 27 height 7
click at [220, 216] on div at bounding box center [275, 128] width 550 height 257
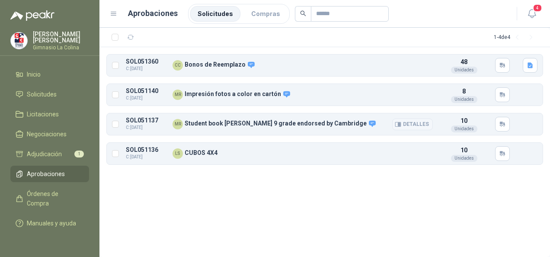
click at [413, 122] on button "Detalles" at bounding box center [412, 125] width 41 height 12
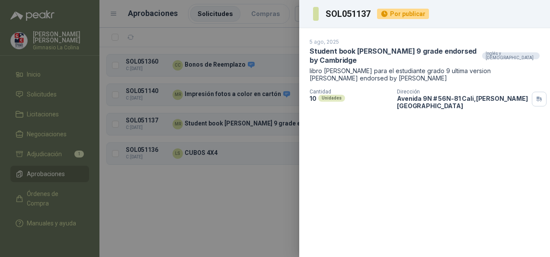
click at [240, 218] on div at bounding box center [275, 128] width 550 height 257
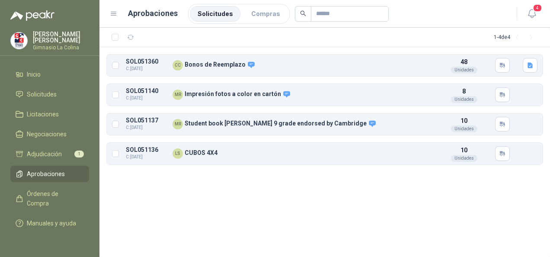
click at [291, 190] on div "1 - 4 de 4 SOL051360 C: 08/08/2025 CC Bonos de Reemplazo Detalles 48 Unidades S…" at bounding box center [325, 142] width 451 height 229
click at [410, 63] on button "Detalles" at bounding box center [412, 66] width 41 height 12
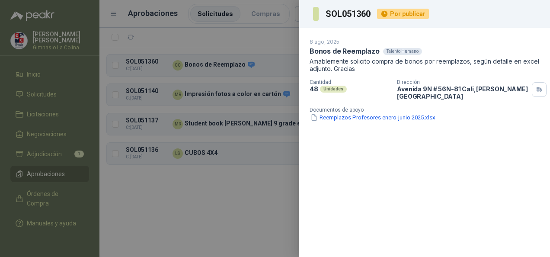
click at [262, 178] on div at bounding box center [275, 128] width 550 height 257
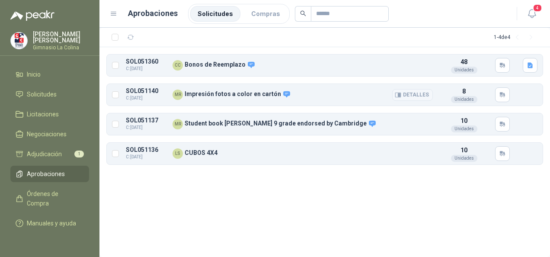
click at [401, 93] on icon "button" at bounding box center [399, 95] width 6 height 4
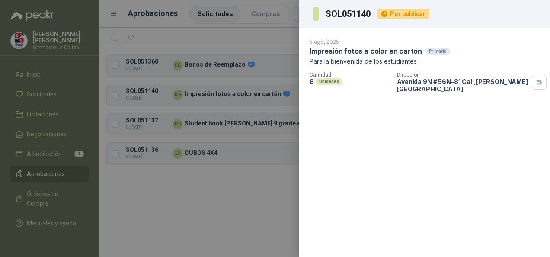
click at [234, 199] on div at bounding box center [275, 128] width 550 height 257
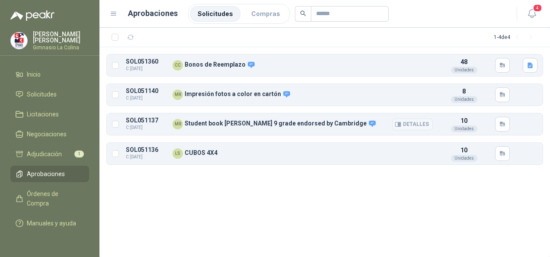
click at [415, 122] on button "Detalles" at bounding box center [412, 125] width 41 height 12
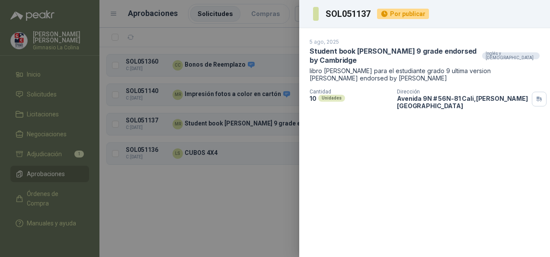
click at [237, 216] on div at bounding box center [275, 128] width 550 height 257
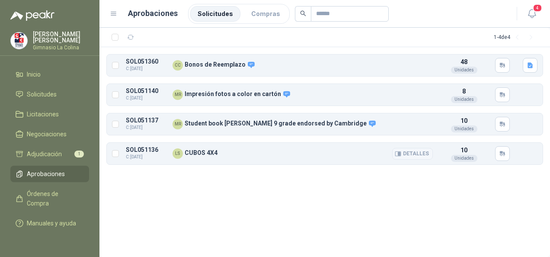
click at [416, 149] on button "Detalles" at bounding box center [412, 154] width 41 height 12
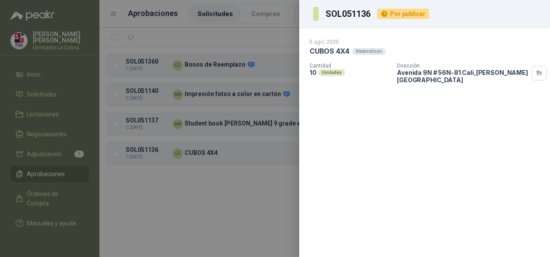
click at [254, 181] on div at bounding box center [275, 128] width 550 height 257
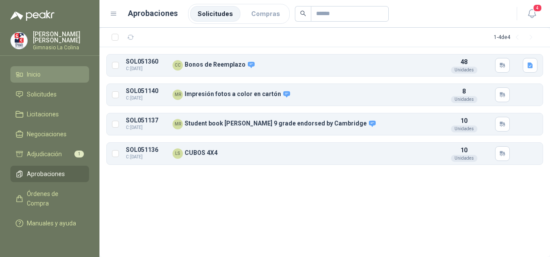
click at [43, 73] on li "Inicio" at bounding box center [50, 75] width 68 height 10
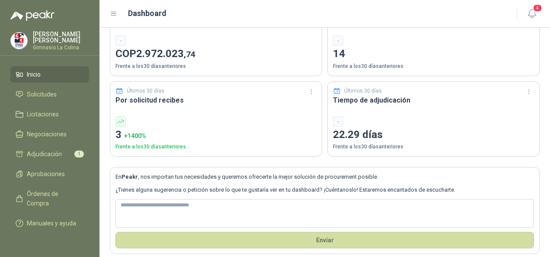
scroll to position [68, 0]
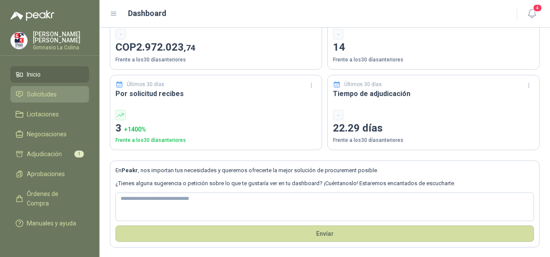
click at [71, 96] on li "Solicitudes" at bounding box center [50, 95] width 68 height 10
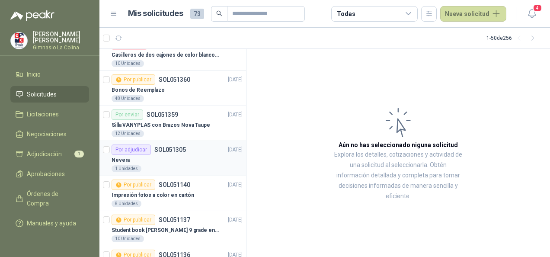
scroll to position [48, 0]
click at [173, 156] on div "Nevera" at bounding box center [177, 159] width 131 height 10
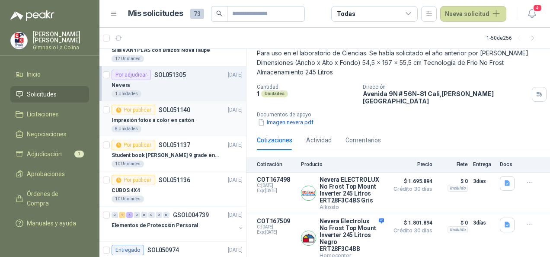
scroll to position [123, 0]
click at [186, 161] on div "10 Unidades" at bounding box center [177, 163] width 131 height 7
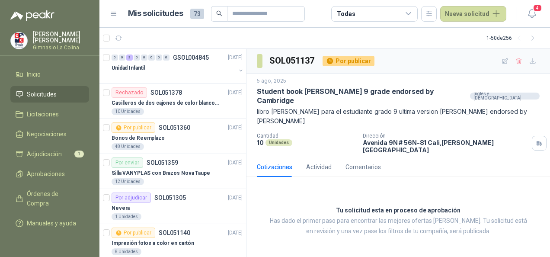
click at [52, 96] on span "Solicitudes" at bounding box center [42, 95] width 30 height 10
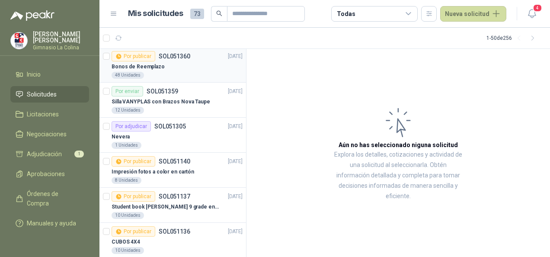
scroll to position [72, 0]
click at [174, 142] on div "1 Unidades" at bounding box center [177, 145] width 131 height 7
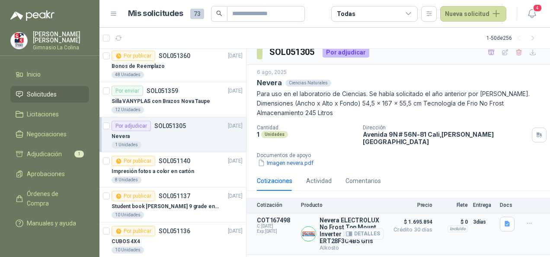
scroll to position [8, 0]
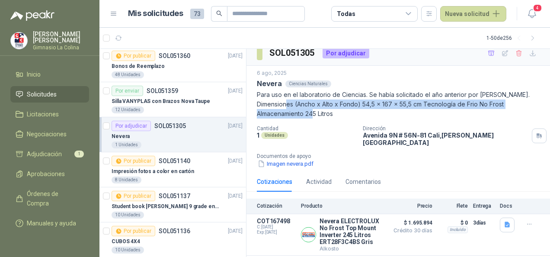
drag, startPoint x: 311, startPoint y: 104, endPoint x: 351, endPoint y: 113, distance: 40.8
click at [351, 113] on p "Para uso en el laboratorio de Ciencias. Se había solicitado el año anterior por…" at bounding box center [398, 104] width 283 height 29
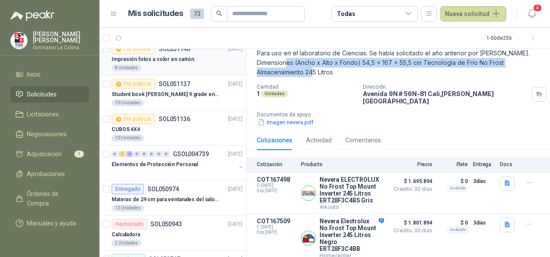
scroll to position [186, 0]
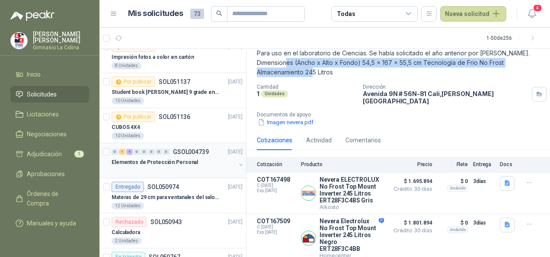
click at [202, 162] on div "Elementos de Protección Personal" at bounding box center [174, 162] width 124 height 10
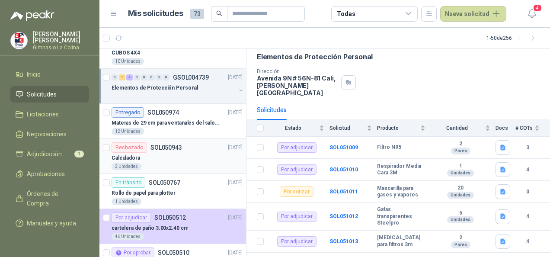
scroll to position [261, 0]
click at [174, 187] on div "Rollo de papel para plotter" at bounding box center [177, 192] width 131 height 10
